Goal: Book appointment/travel/reservation

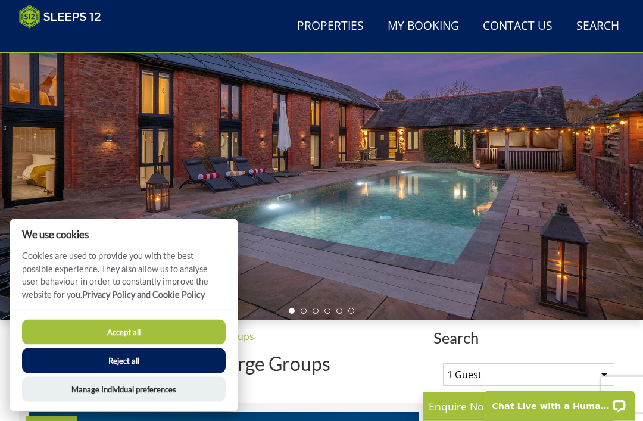
scroll to position [135, 0]
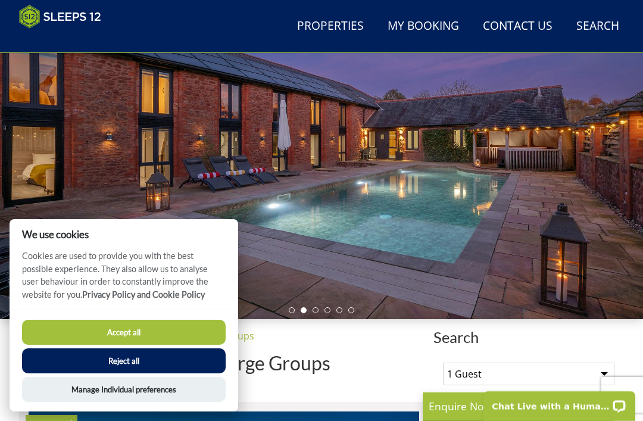
click at [128, 373] on button "Reject all" at bounding box center [124, 360] width 204 height 25
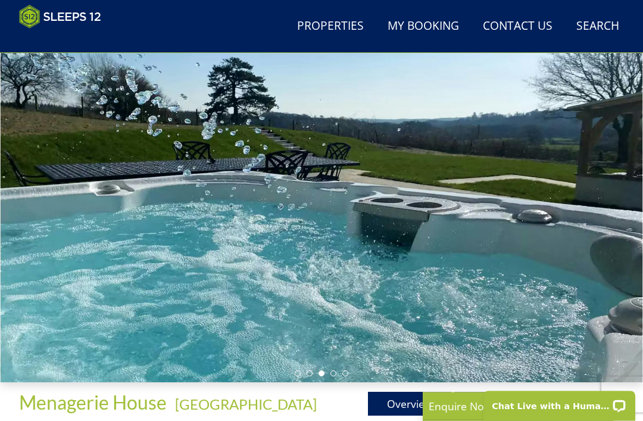
scroll to position [71, 0]
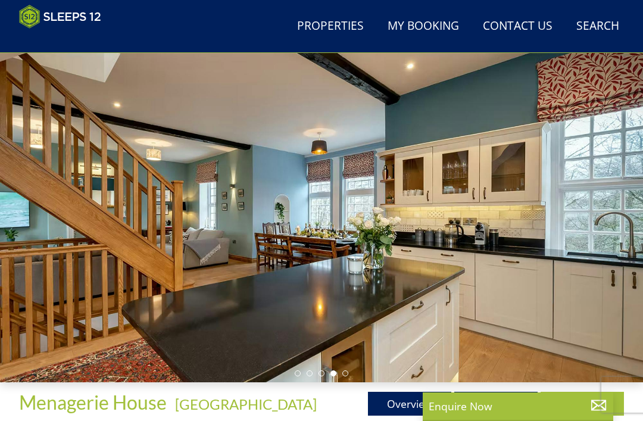
click at [354, 294] on div at bounding box center [321, 202] width 643 height 360
click at [365, 162] on div at bounding box center [321, 202] width 643 height 360
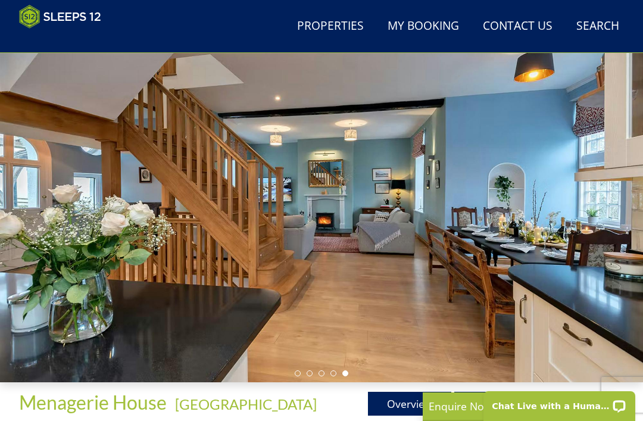
click at [583, 231] on div at bounding box center [321, 202] width 643 height 360
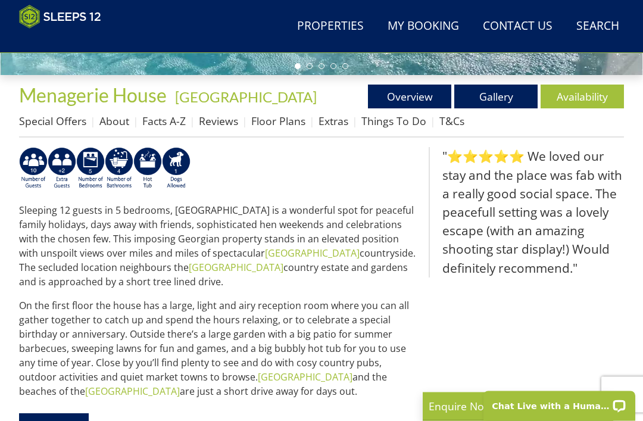
scroll to position [379, 0]
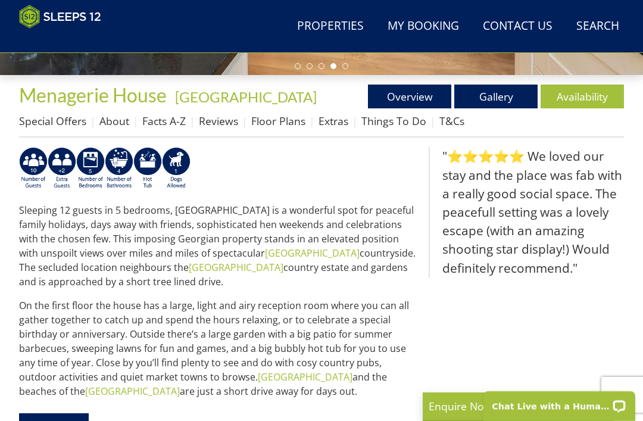
click at [517, 94] on link "Gallery" at bounding box center [495, 97] width 83 height 24
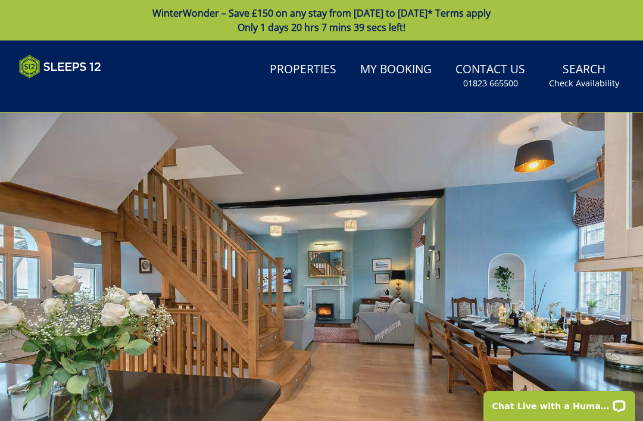
click at [553, 325] on div at bounding box center [321, 293] width 643 height 360
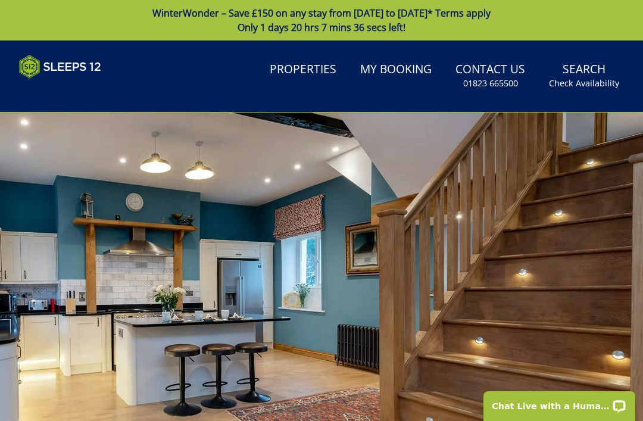
click at [608, 285] on div at bounding box center [321, 293] width 643 height 360
click at [600, 284] on div at bounding box center [321, 293] width 643 height 360
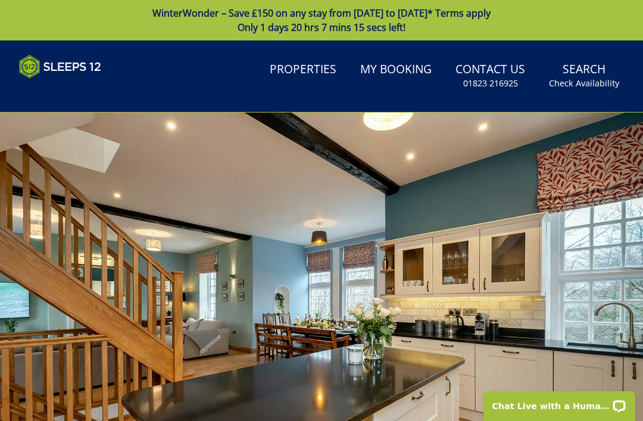
click at [32, 259] on div at bounding box center [321, 293] width 643 height 360
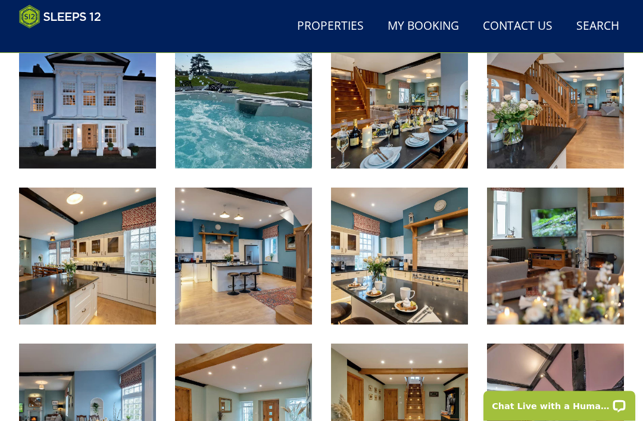
scroll to position [494, 0]
click at [88, 122] on img at bounding box center [87, 100] width 137 height 137
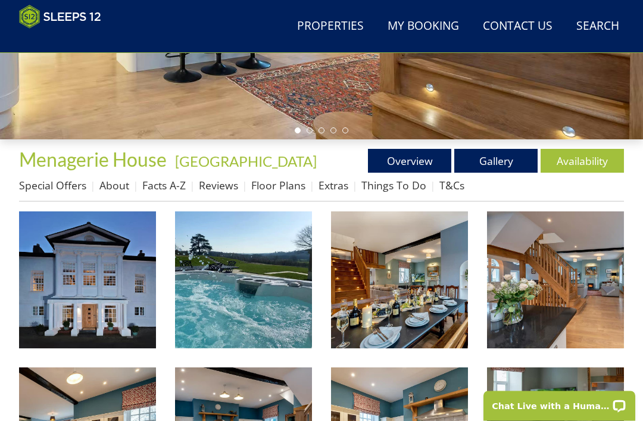
scroll to position [314, 0]
click at [408, 156] on link "Overview" at bounding box center [409, 161] width 83 height 24
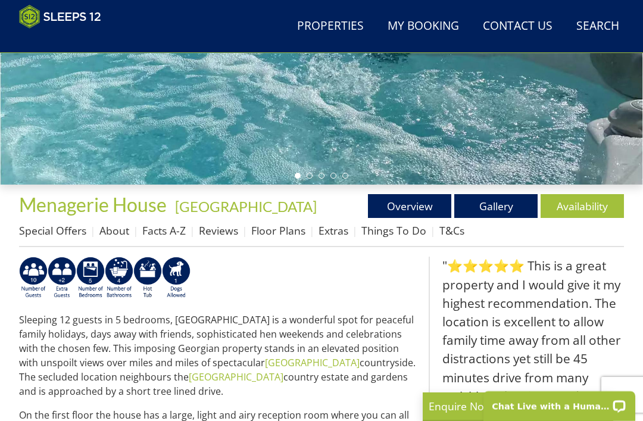
click at [350, 387] on p "Sleeping 12 guests in 5 bedrooms, [GEOGRAPHIC_DATA] is a wonderful spot for pea…" at bounding box center [219, 356] width 400 height 86
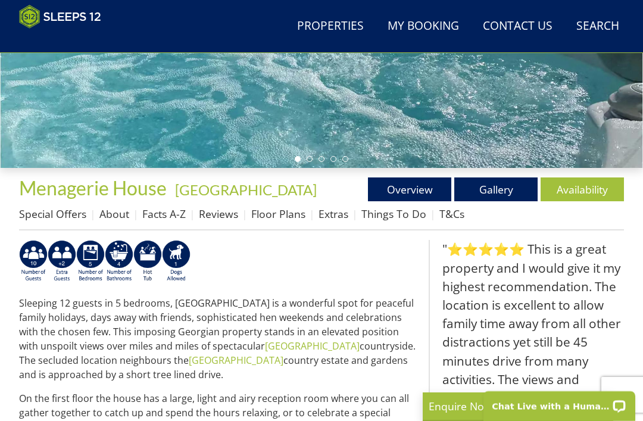
scroll to position [287, 0]
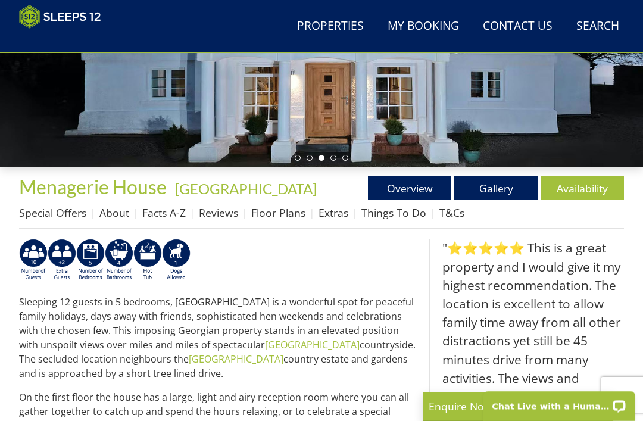
click at [89, 257] on img at bounding box center [90, 260] width 29 height 43
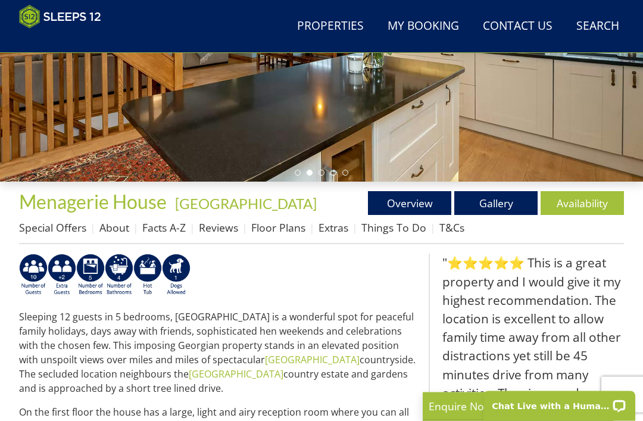
scroll to position [272, 0]
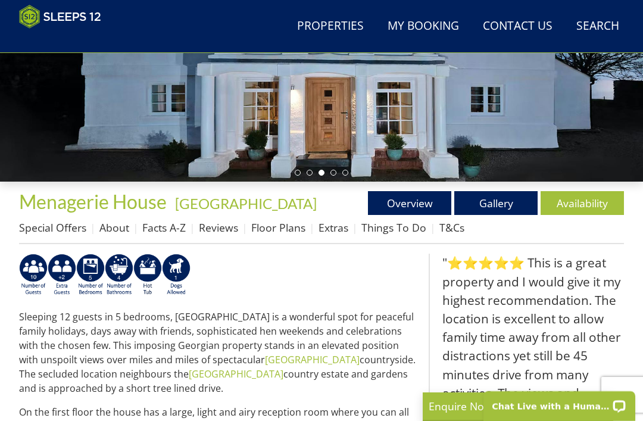
click at [223, 229] on link "Reviews" at bounding box center [218, 227] width 39 height 14
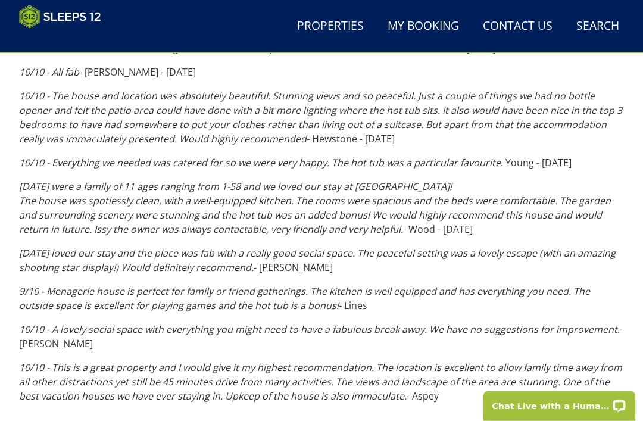
scroll to position [759, 0]
